Goal: Information Seeking & Learning: Learn about a topic

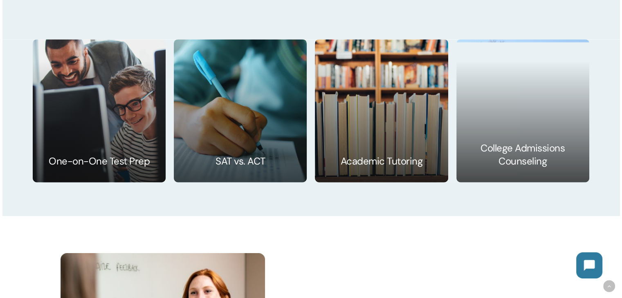
scroll to position [1258, 0]
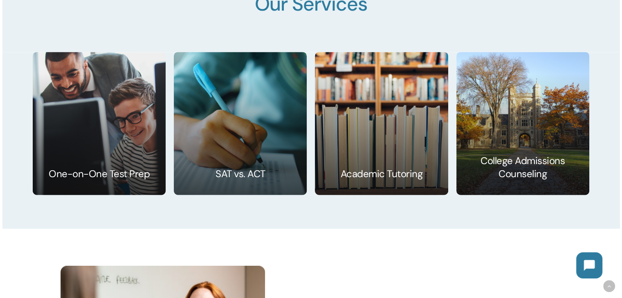
drag, startPoint x: 627, startPoint y: 32, endPoint x: 624, endPoint y: 162, distance: 130.0
click at [621, 162] on html "Skip to main content Hit enter to search or ESC to close Search Close Search se…" at bounding box center [311, 122] width 622 height 2761
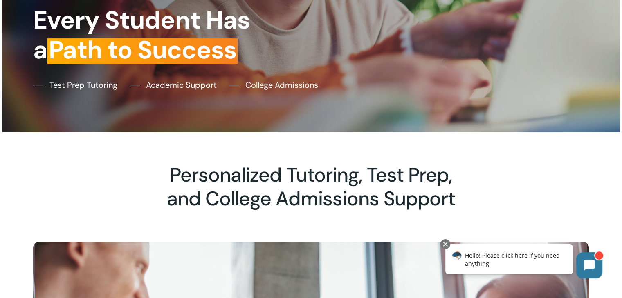
scroll to position [0, 0]
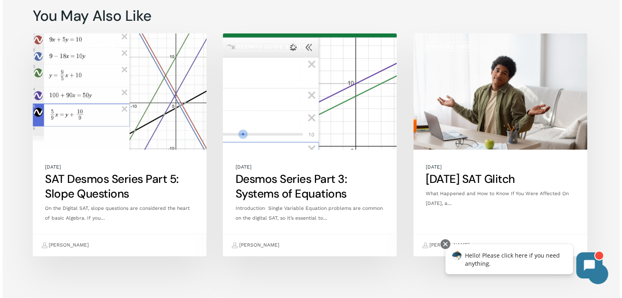
scroll to position [2192, 0]
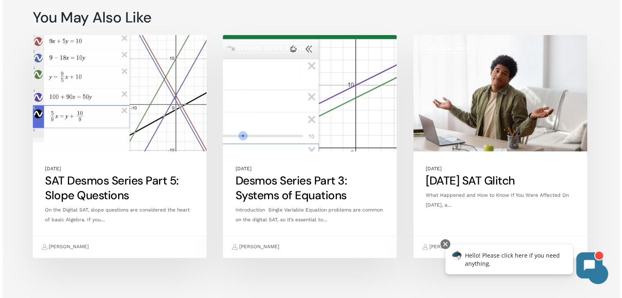
click at [513, 181] on link "March 2025 SAT Glitch" at bounding box center [500, 146] width 174 height 223
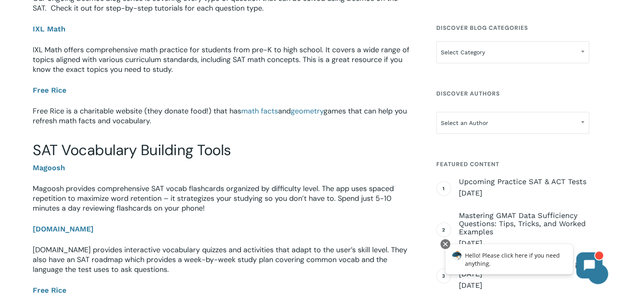
scroll to position [437, 0]
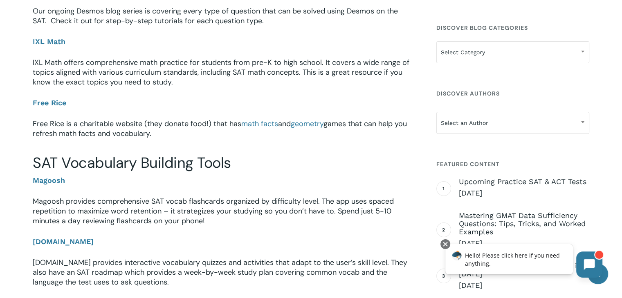
click at [589, 255] on button at bounding box center [589, 265] width 26 height 26
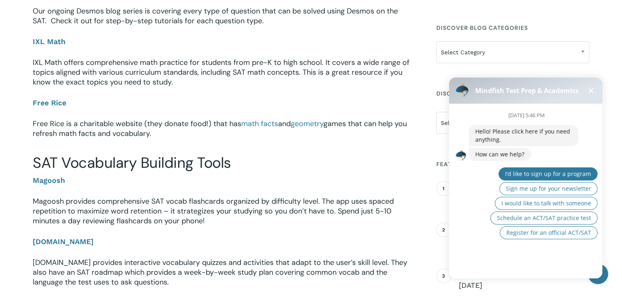
click at [543, 178] on button "I’d like to sign up for a program" at bounding box center [547, 174] width 99 height 13
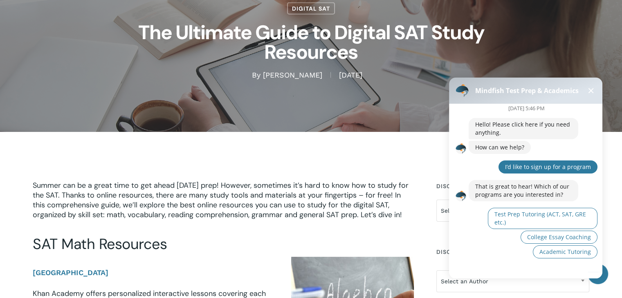
scroll to position [5, 0]
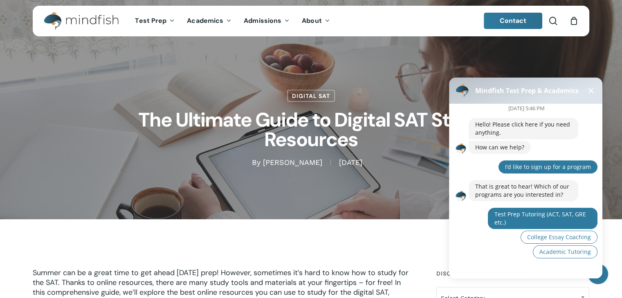
click at [526, 215] on span "Test Prep Tutoring (ACT, SAT, GRE etc.)" at bounding box center [540, 219] width 92 height 16
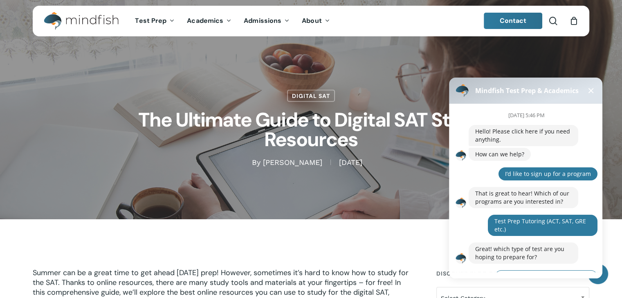
scroll to position [77, 0]
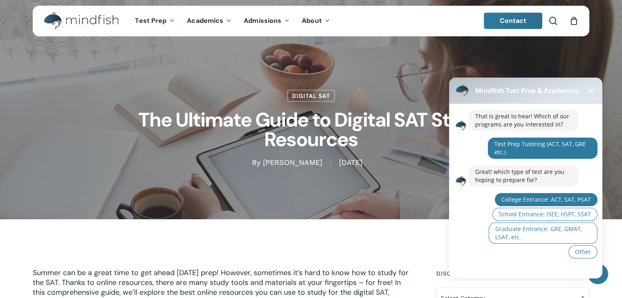
click at [557, 204] on button "College Entrance: ACT, SAT, PSAT" at bounding box center [546, 199] width 103 height 13
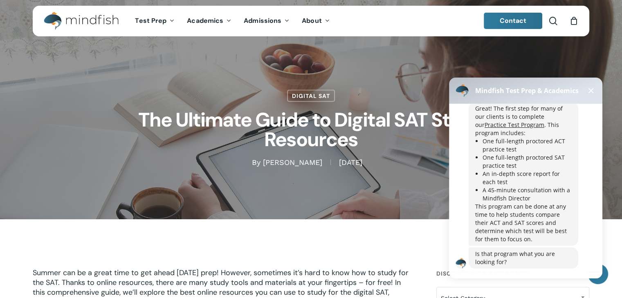
scroll to position [218, 0]
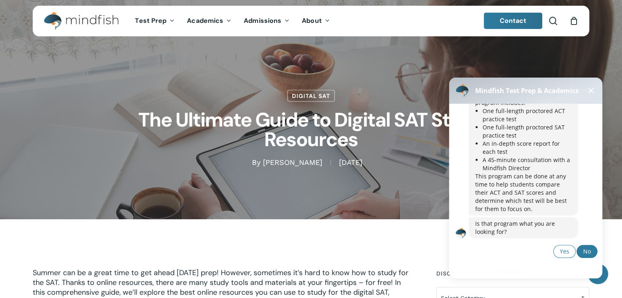
click at [584, 253] on span "No" at bounding box center [587, 252] width 8 height 8
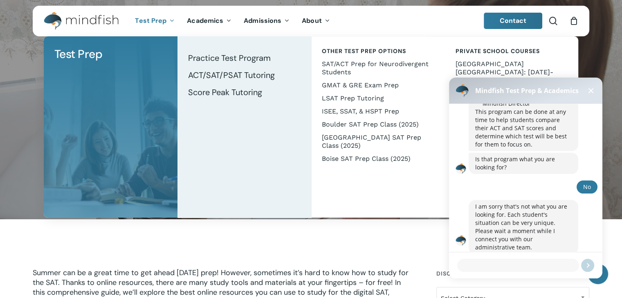
scroll to position [283, 0]
click at [220, 74] on span "ACT/SAT/PSAT Tutoring" at bounding box center [231, 75] width 87 height 11
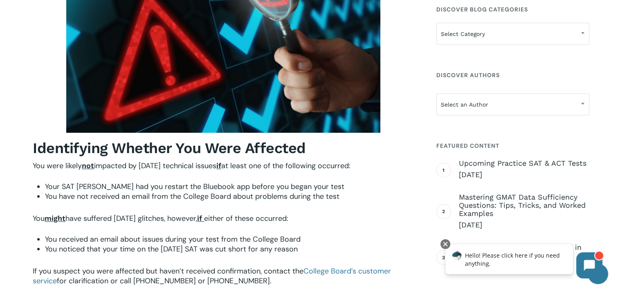
scroll to position [703, 0]
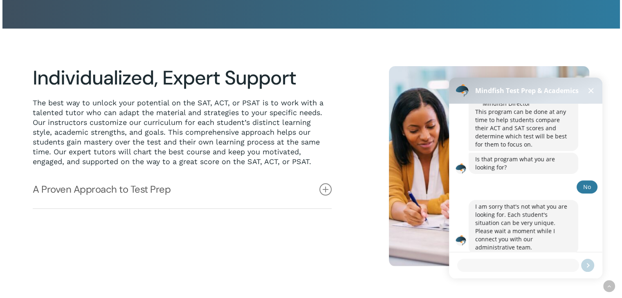
scroll to position [187, 0]
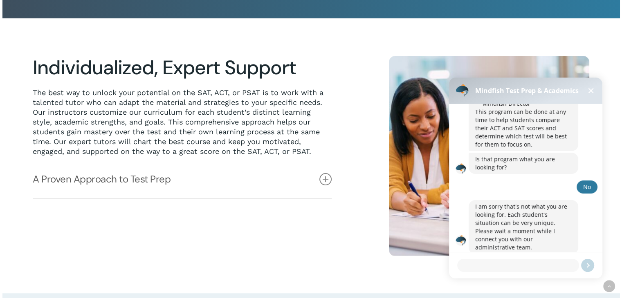
click at [589, 89] on span at bounding box center [590, 90] width 5 height 5
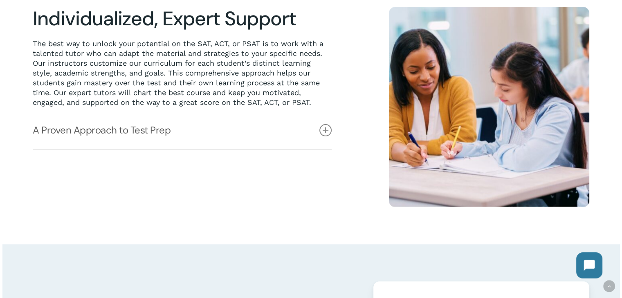
scroll to position [268, 0]
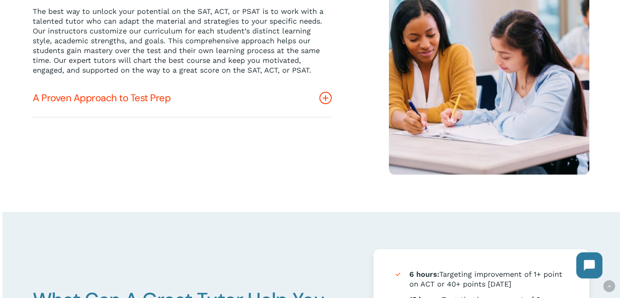
click at [240, 105] on link "A Proven Approach to Test Prep" at bounding box center [182, 98] width 299 height 38
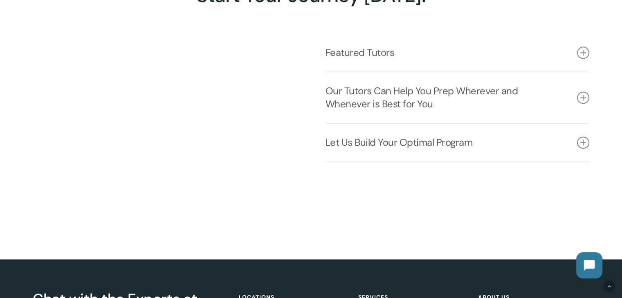
scroll to position [1093, 0]
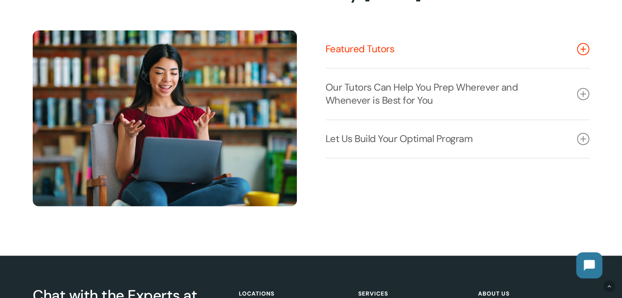
click at [566, 58] on link "Featured Tutors" at bounding box center [457, 49] width 264 height 38
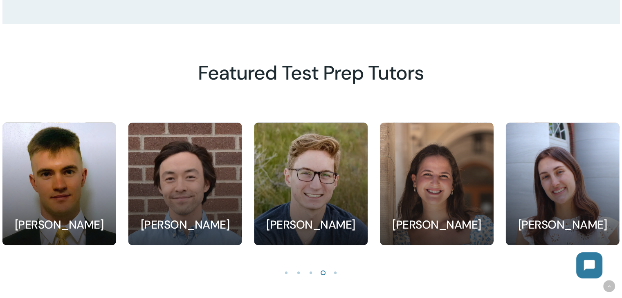
scroll to position [744, 0]
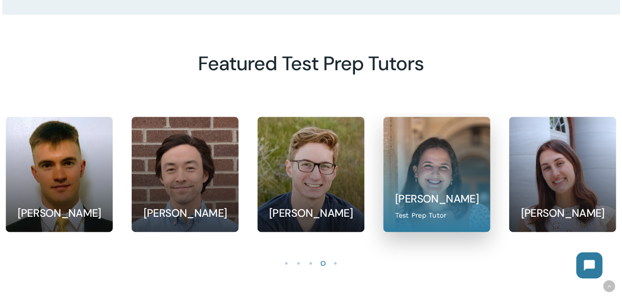
click at [424, 190] on link at bounding box center [436, 174] width 106 height 114
click at [432, 174] on link at bounding box center [436, 174] width 106 height 114
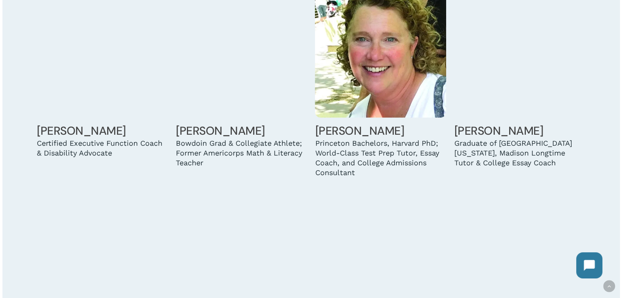
scroll to position [812, 0]
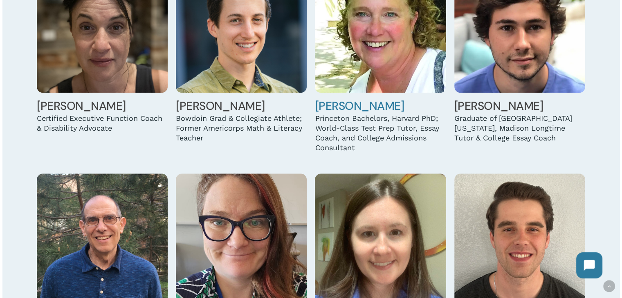
click at [398, 77] on img at bounding box center [380, 27] width 131 height 131
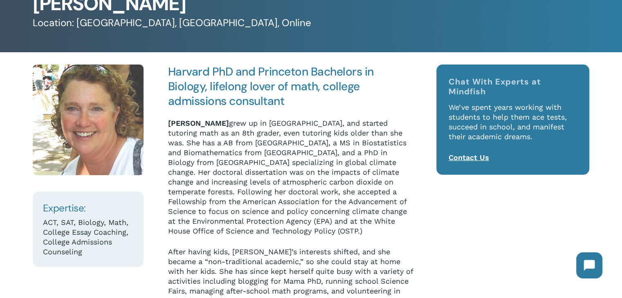
scroll to position [59, 0]
